Goal: Task Accomplishment & Management: Complete application form

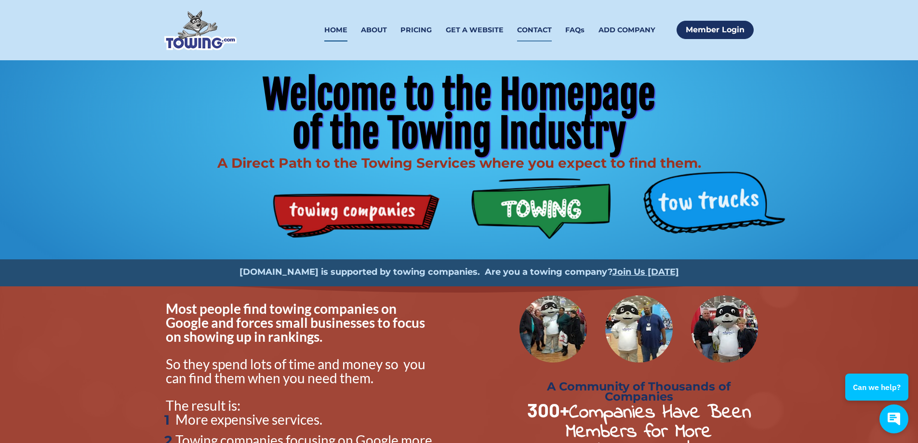
click at [533, 29] on link "CONTACT" at bounding box center [534, 30] width 35 height 23
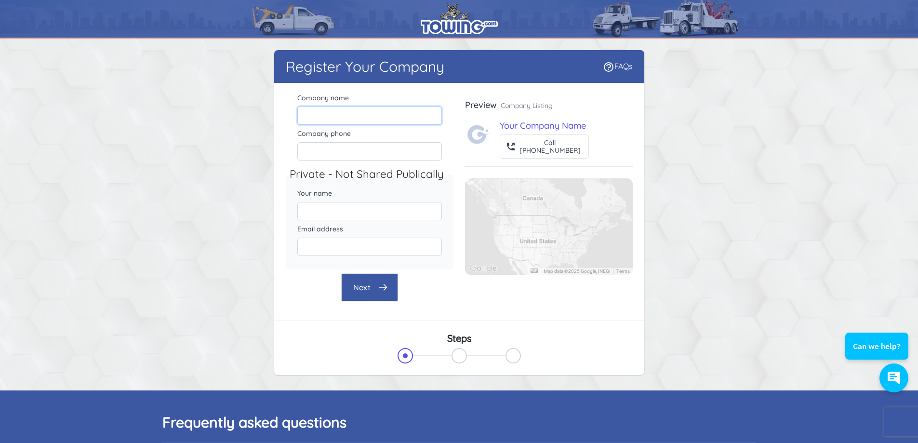
click at [352, 116] on input "Company name" at bounding box center [369, 116] width 145 height 18
type input "teos towin"
click at [332, 110] on input "Company name" at bounding box center [369, 116] width 145 height 18
click at [314, 114] on input "Teos Towing Service Inc" at bounding box center [369, 116] width 145 height 18
type input "Teo's Towing Service Inc"
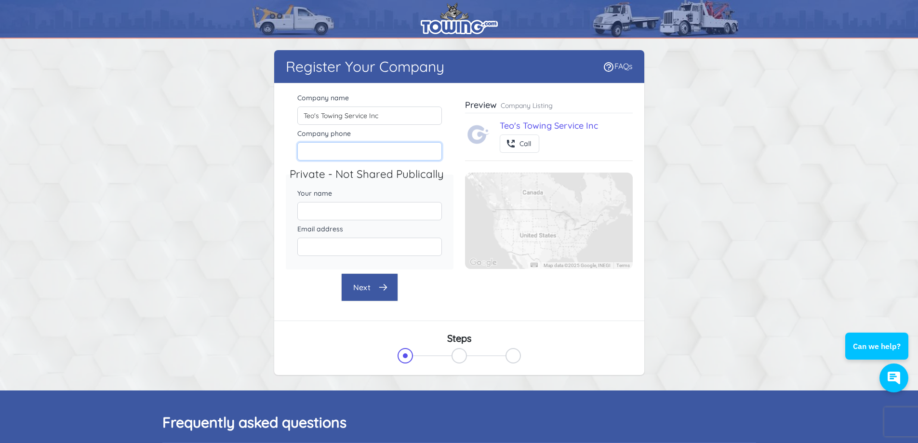
click at [349, 153] on input "Company phone" at bounding box center [369, 151] width 145 height 18
type input "5638881988"
click at [334, 208] on input "Your name" at bounding box center [369, 211] width 145 height 18
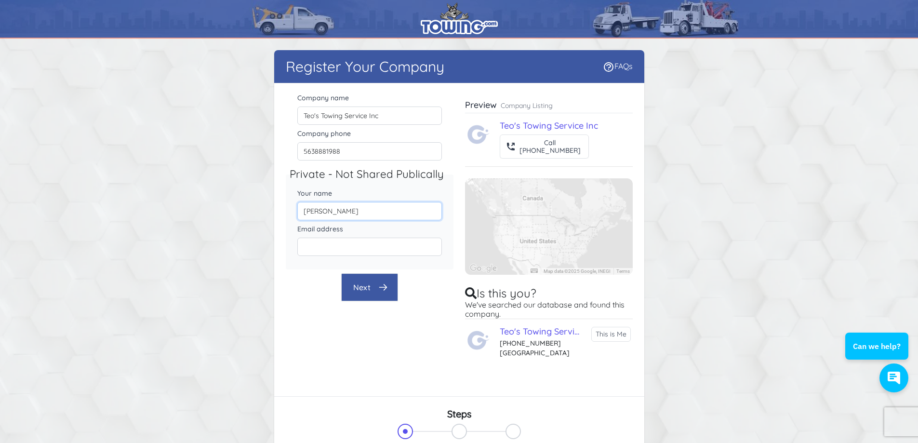
type input "[PERSON_NAME]"
click at [322, 242] on input "Email address" at bounding box center [369, 247] width 145 height 18
type input "teostowing@gmail.com"
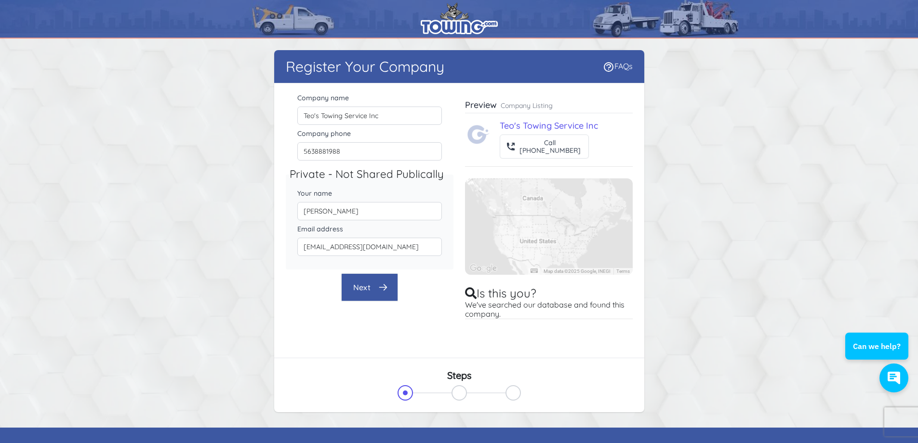
click at [386, 283] on icon "button" at bounding box center [383, 287] width 10 height 10
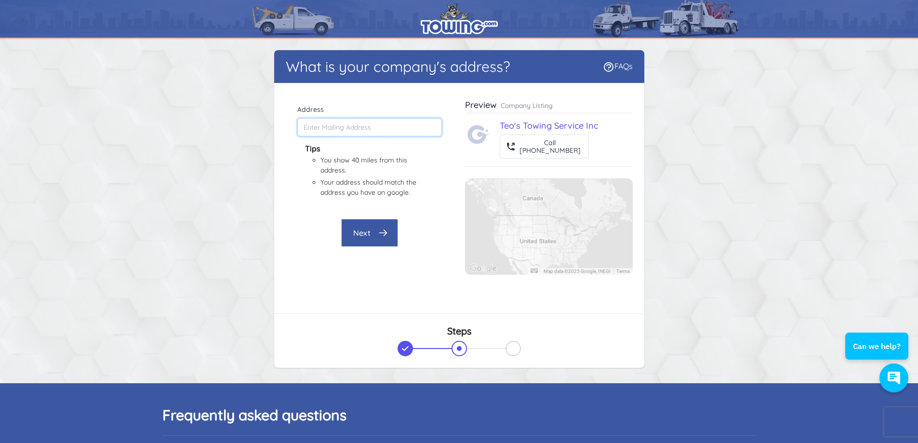
click at [359, 128] on input "Address" at bounding box center [369, 127] width 145 height 18
type input "394 Westcor Dr, Coralville, IA 52241, USA"
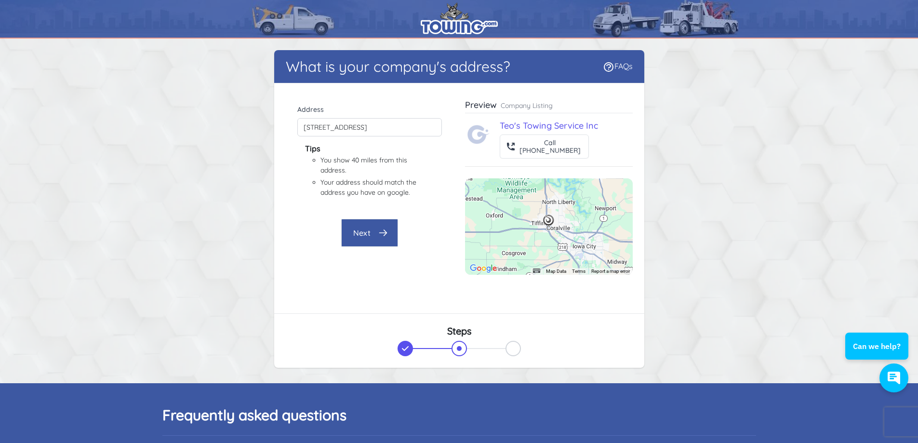
click at [377, 233] on button "Next" at bounding box center [369, 233] width 57 height 28
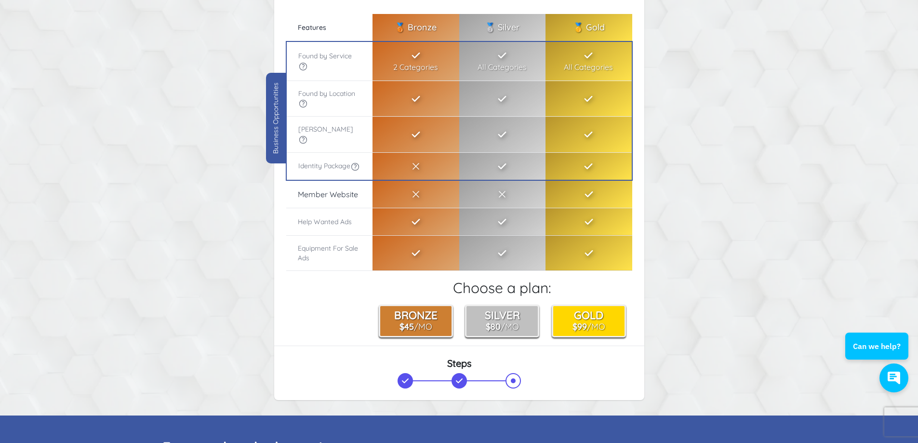
scroll to position [96, 0]
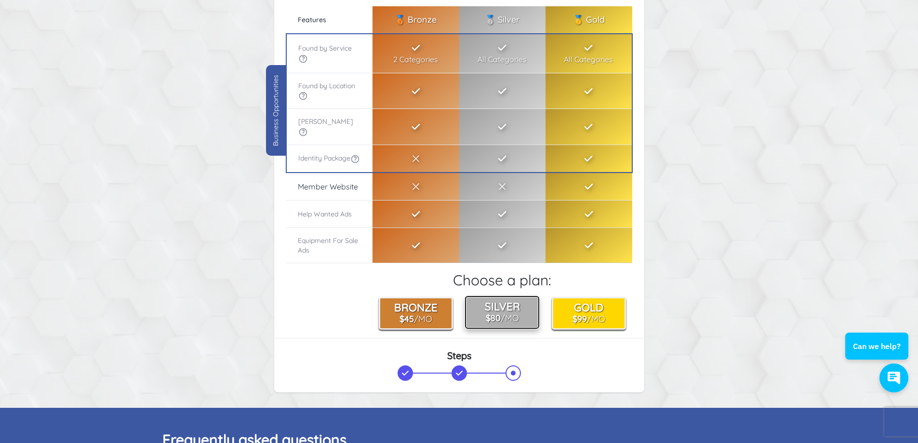
click at [507, 310] on button "Silver $80 /Mo" at bounding box center [502, 312] width 74 height 33
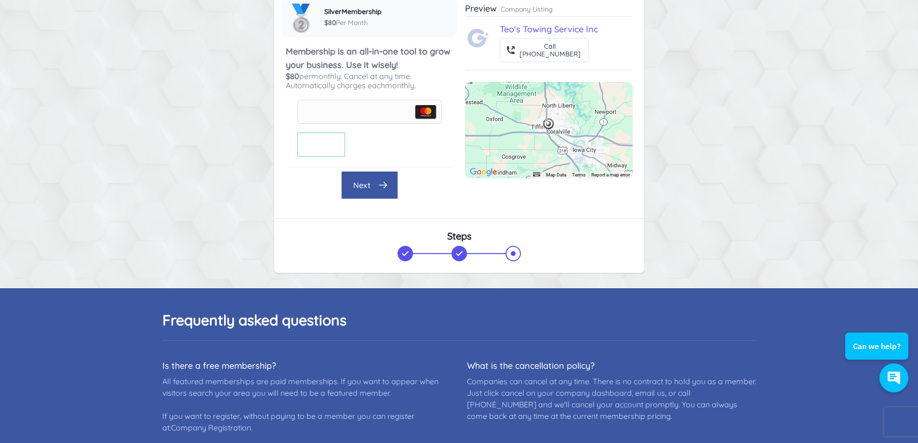
click at [375, 180] on button "Next" at bounding box center [369, 185] width 57 height 28
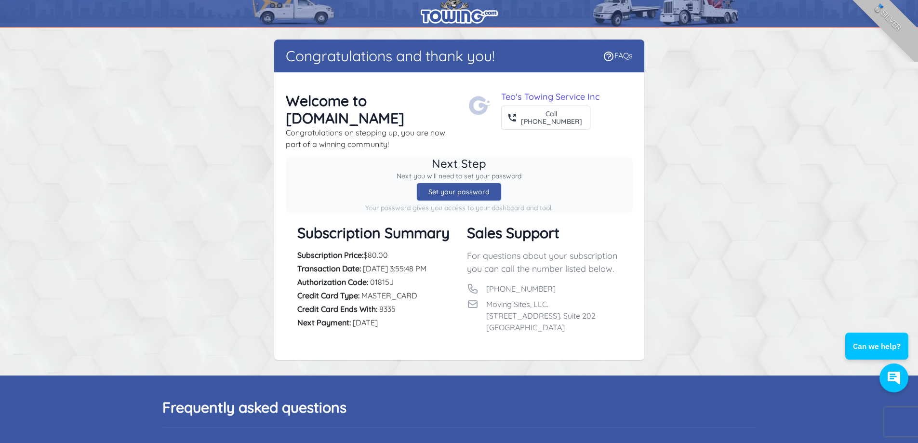
scroll to position [0, 0]
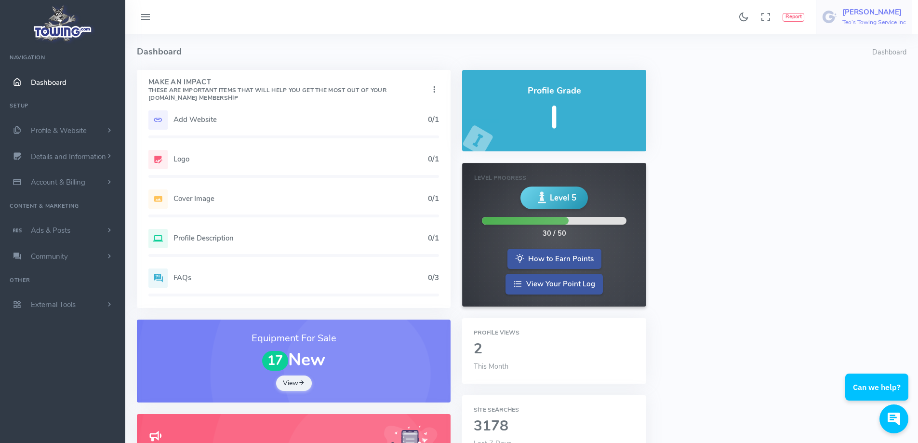
click at [850, 20] on h6 "Teo's Towing Service Inc" at bounding box center [874, 22] width 64 height 6
click at [143, 16] on icon at bounding box center [146, 17] width 12 height 15
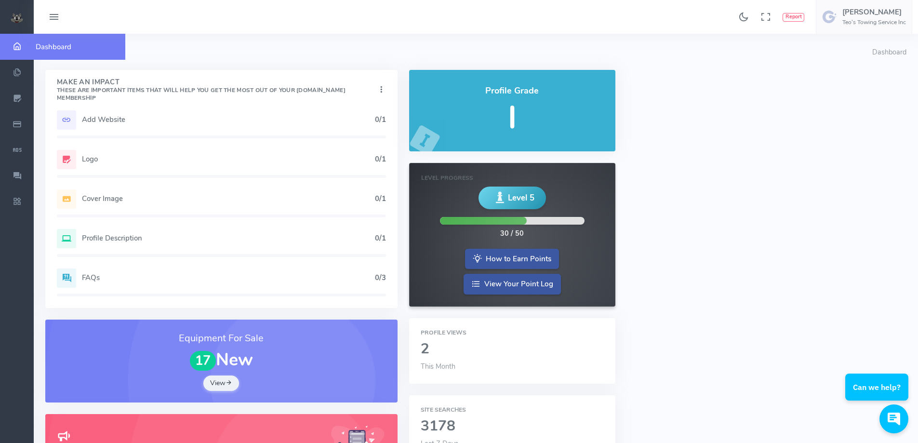
click at [24, 48] on icon "scrollable content" at bounding box center [17, 47] width 24 height 10
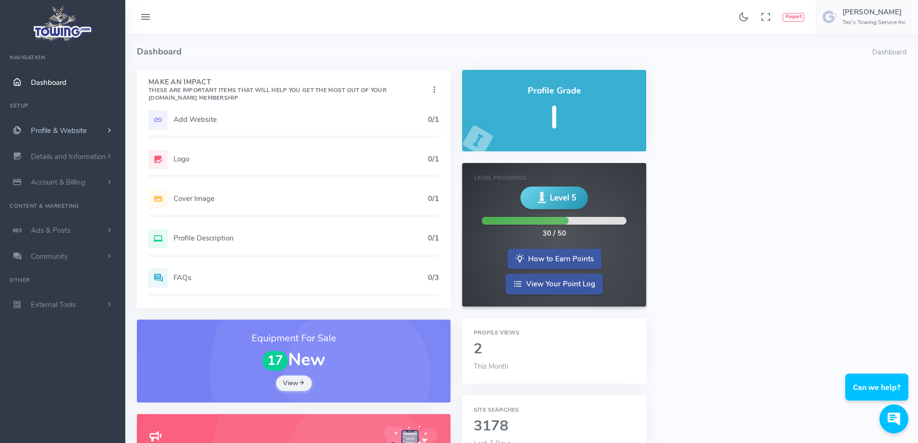
click at [75, 128] on span "Profile & Website" at bounding box center [59, 131] width 56 height 10
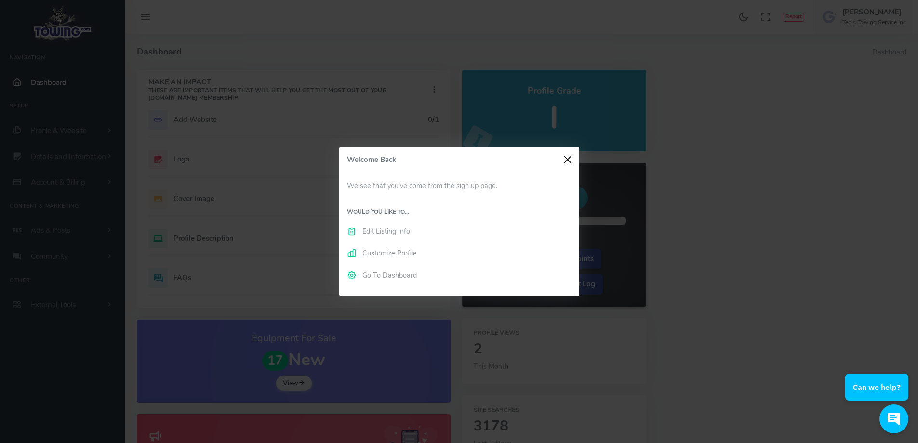
click at [568, 156] on button "Close" at bounding box center [567, 159] width 14 height 14
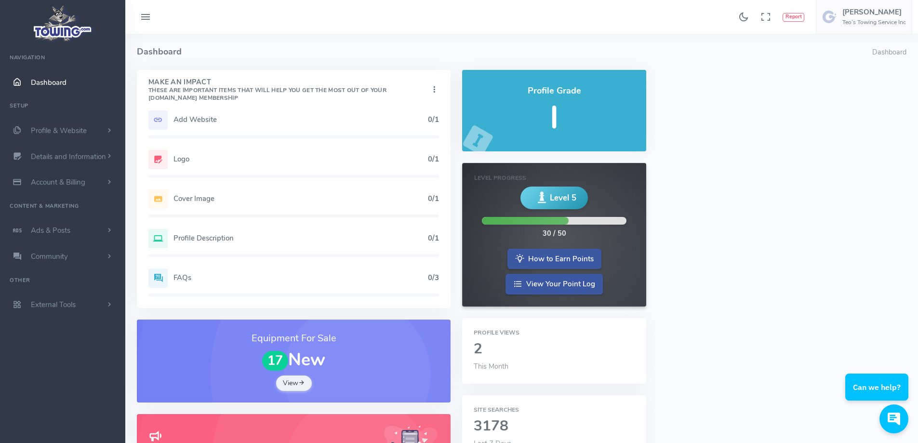
click at [436, 90] on icon at bounding box center [434, 89] width 10 height 13
click at [381, 65] on h4 "Dashboard" at bounding box center [504, 52] width 735 height 36
